Goal: Information Seeking & Learning: Understand process/instructions

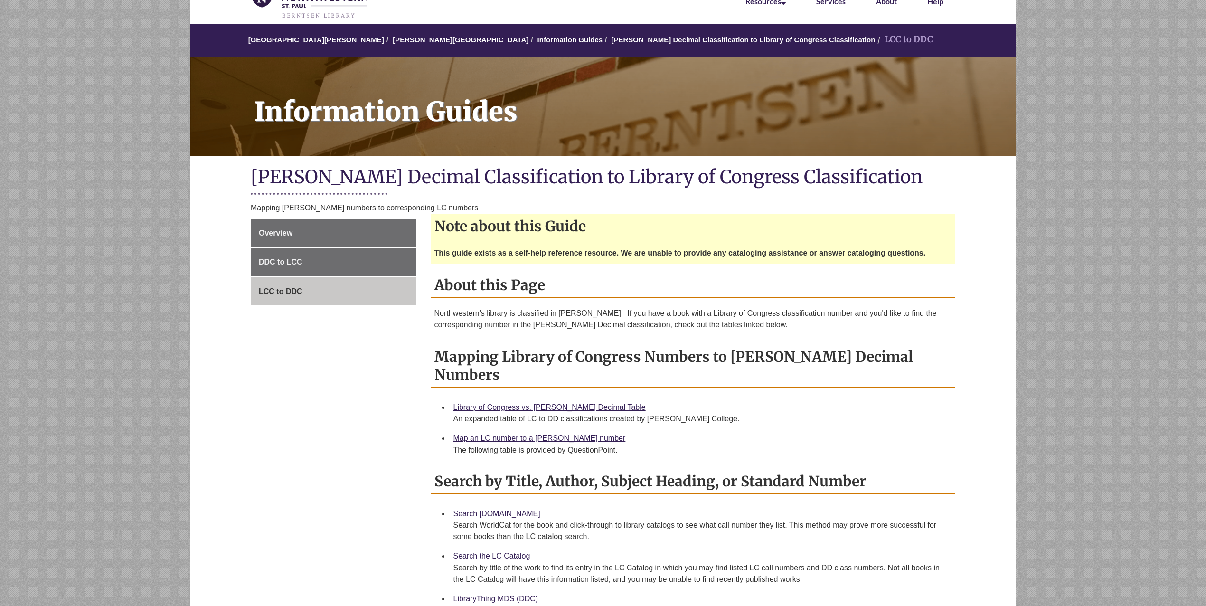
scroll to position [253, 0]
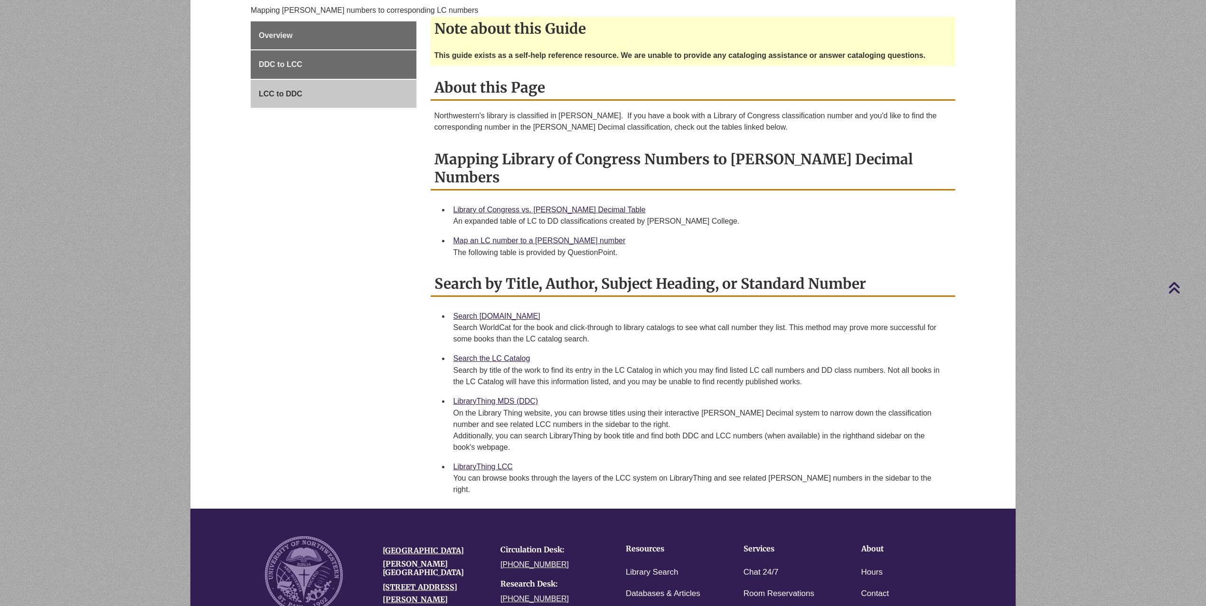
click at [397, 390] on div "Overview DDC to LCC LCC to DDC Note about this Guide This guide exists as a sel…" at bounding box center [603, 265] width 719 height 488
click at [362, 318] on div "Overview DDC to LCC LCC to DDC Note about this Guide This guide exists as a sel…" at bounding box center [603, 265] width 719 height 488
drag, startPoint x: 530, startPoint y: 191, endPoint x: 557, endPoint y: 198, distance: 27.5
click at [557, 216] on div "An expanded table of LC to DD classifications created by [PERSON_NAME] College." at bounding box center [700, 221] width 495 height 11
click at [355, 195] on div "Overview DDC to LCC LCC to DDC Note about this Guide This guide exists as a sel…" at bounding box center [603, 265] width 719 height 488
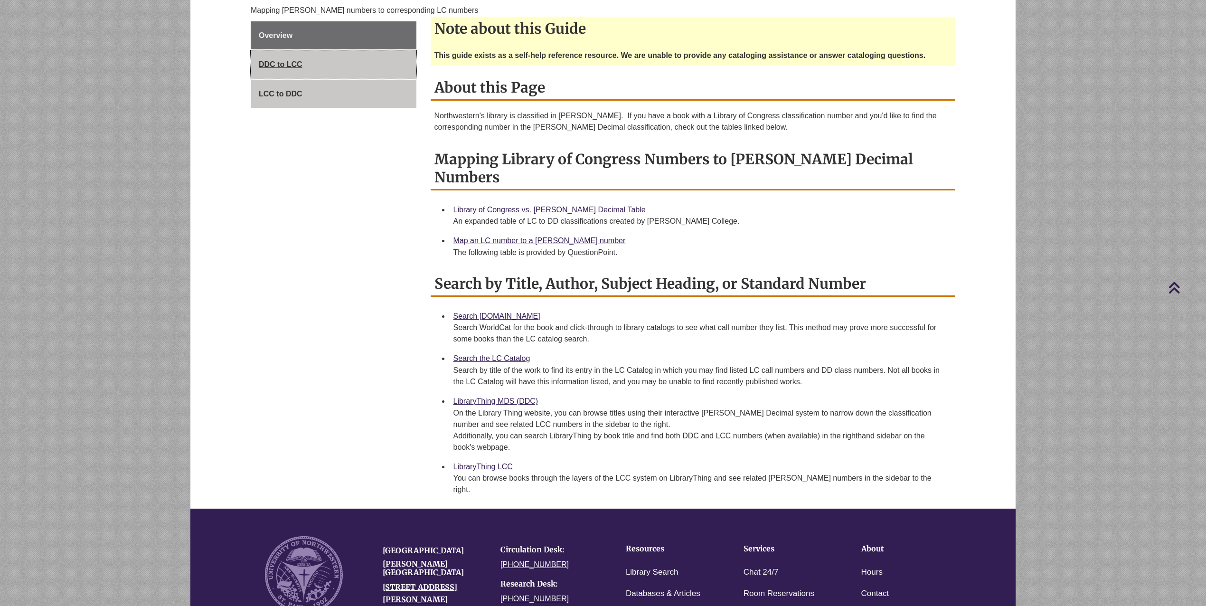
click at [285, 58] on link "DDC to LCC" at bounding box center [334, 64] width 166 height 28
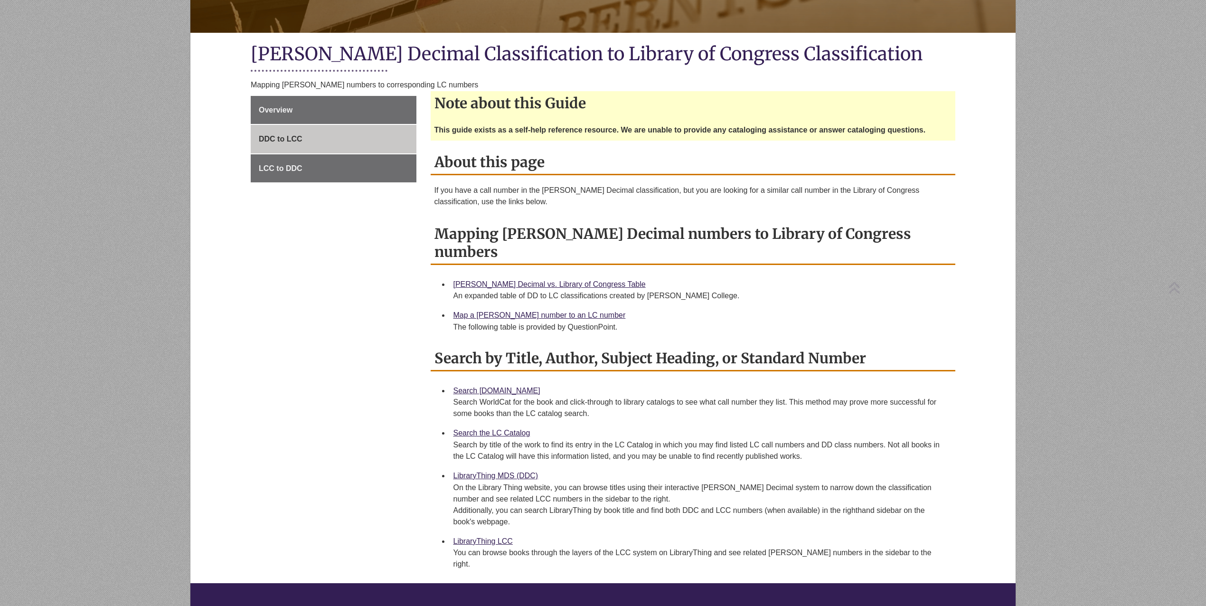
scroll to position [190, 0]
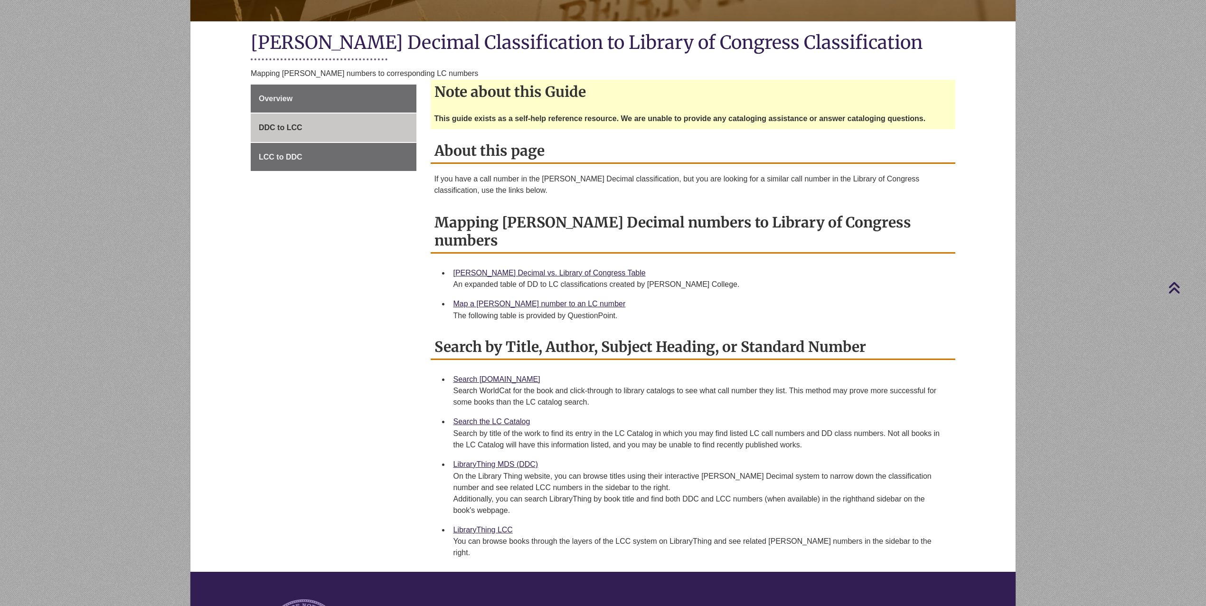
click at [405, 336] on div "Overview DDC to LCC LCC to DDC Note about this Guide This guide exists as a sel…" at bounding box center [603, 328] width 719 height 488
click at [653, 385] on div "Search WorldCat for the book and click-through to library catalogs to see what …" at bounding box center [700, 396] width 495 height 23
